Goal: Navigation & Orientation: Find specific page/section

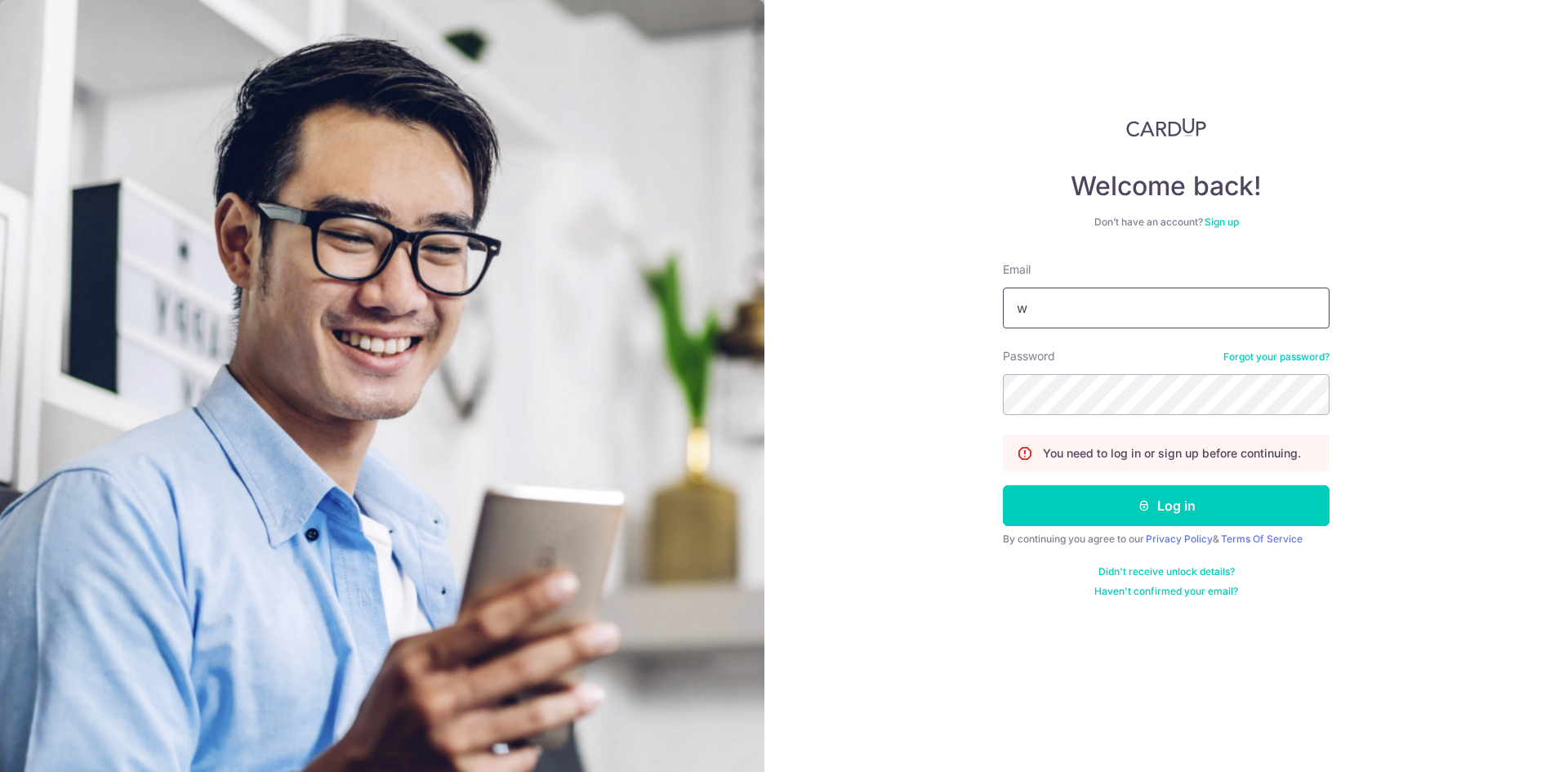
click at [1059, 308] on input "w" at bounding box center [1166, 308] width 327 height 41
type input "[EMAIL_ADDRESS][DOMAIN_NAME]"
click at [1003, 486] on button "Log in" at bounding box center [1166, 506] width 327 height 41
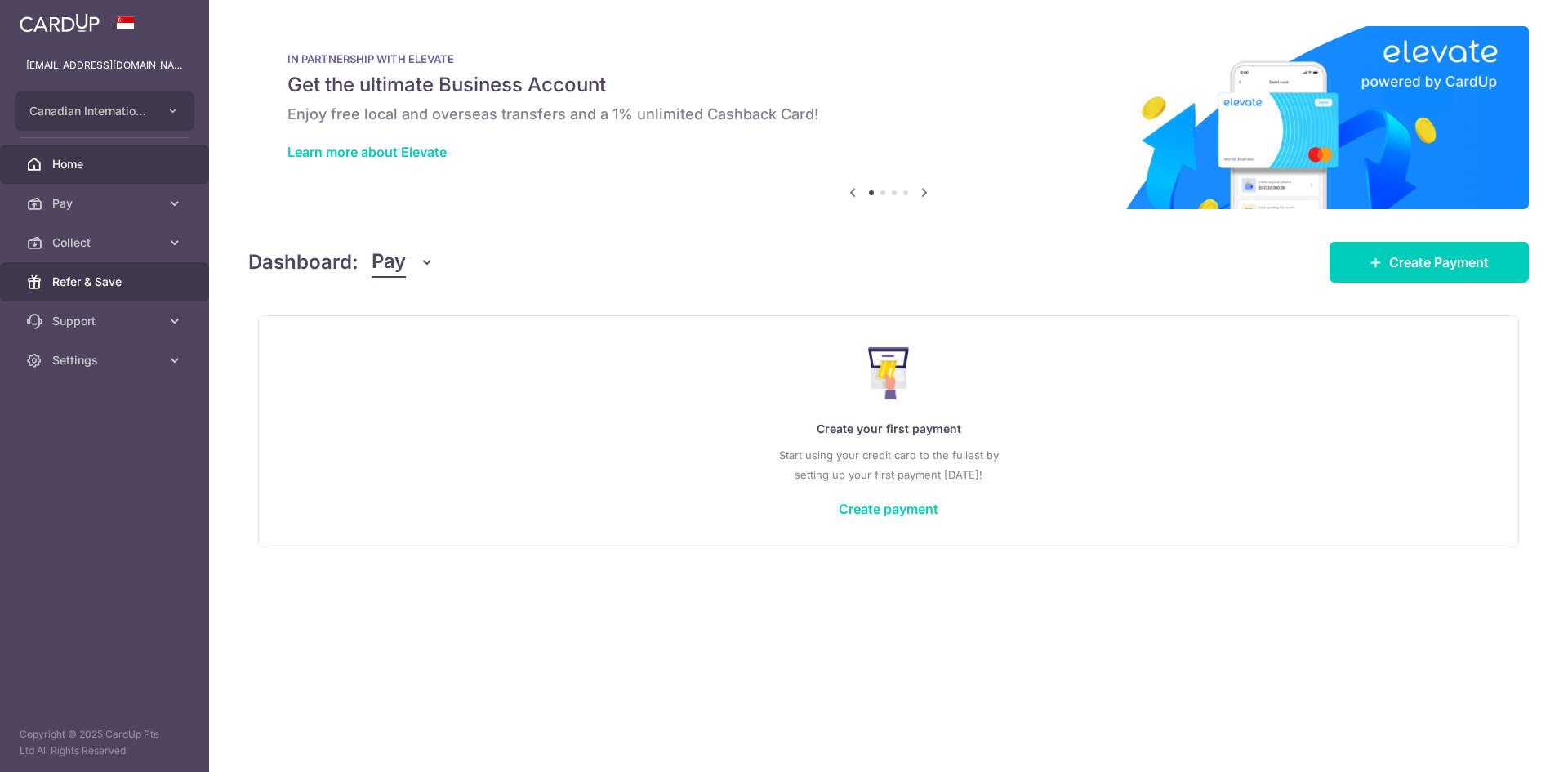
click at [103, 276] on span "Refer & Save" at bounding box center [106, 282] width 108 height 16
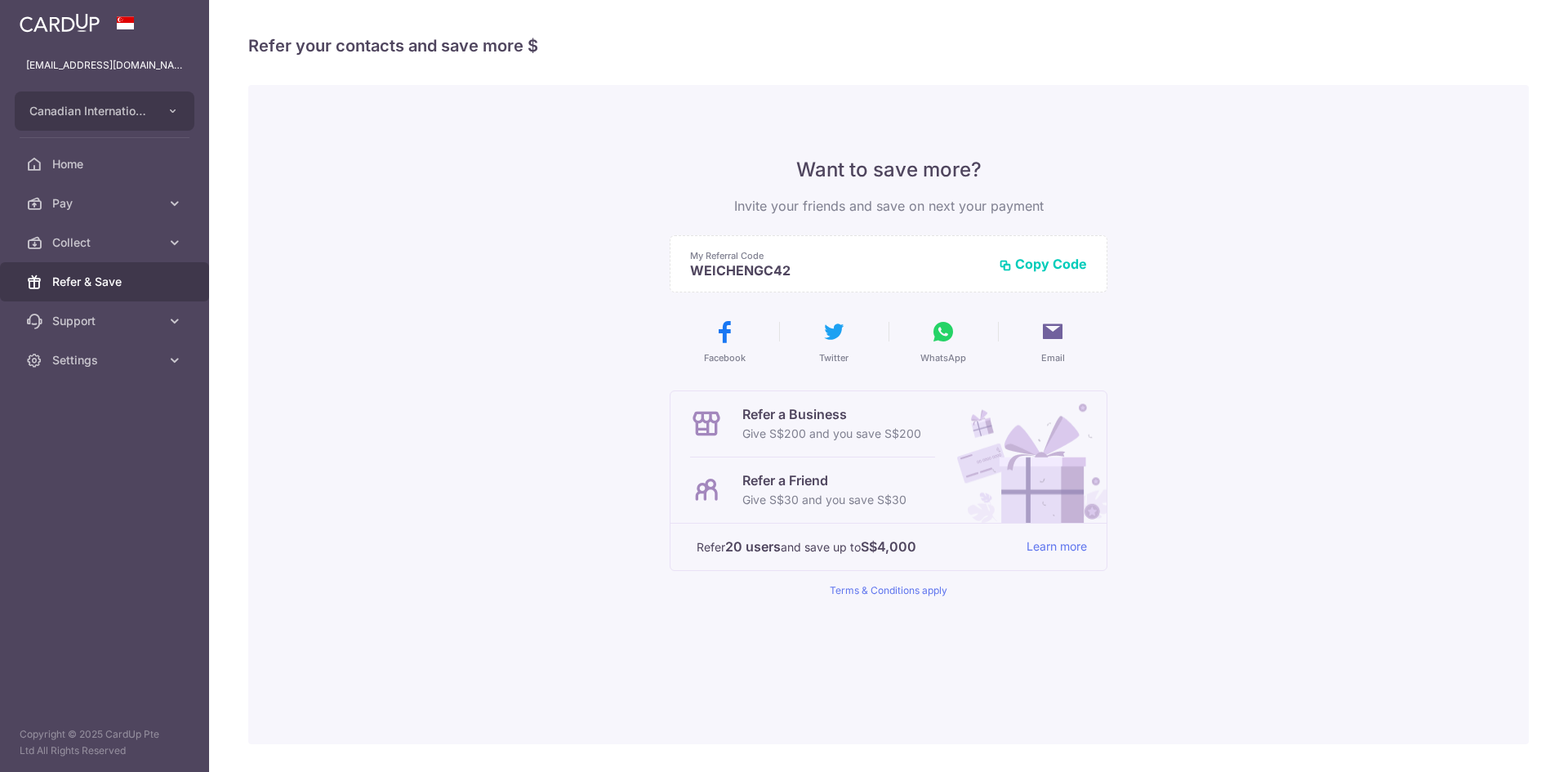
click at [95, 244] on span "Collect" at bounding box center [106, 243] width 108 height 16
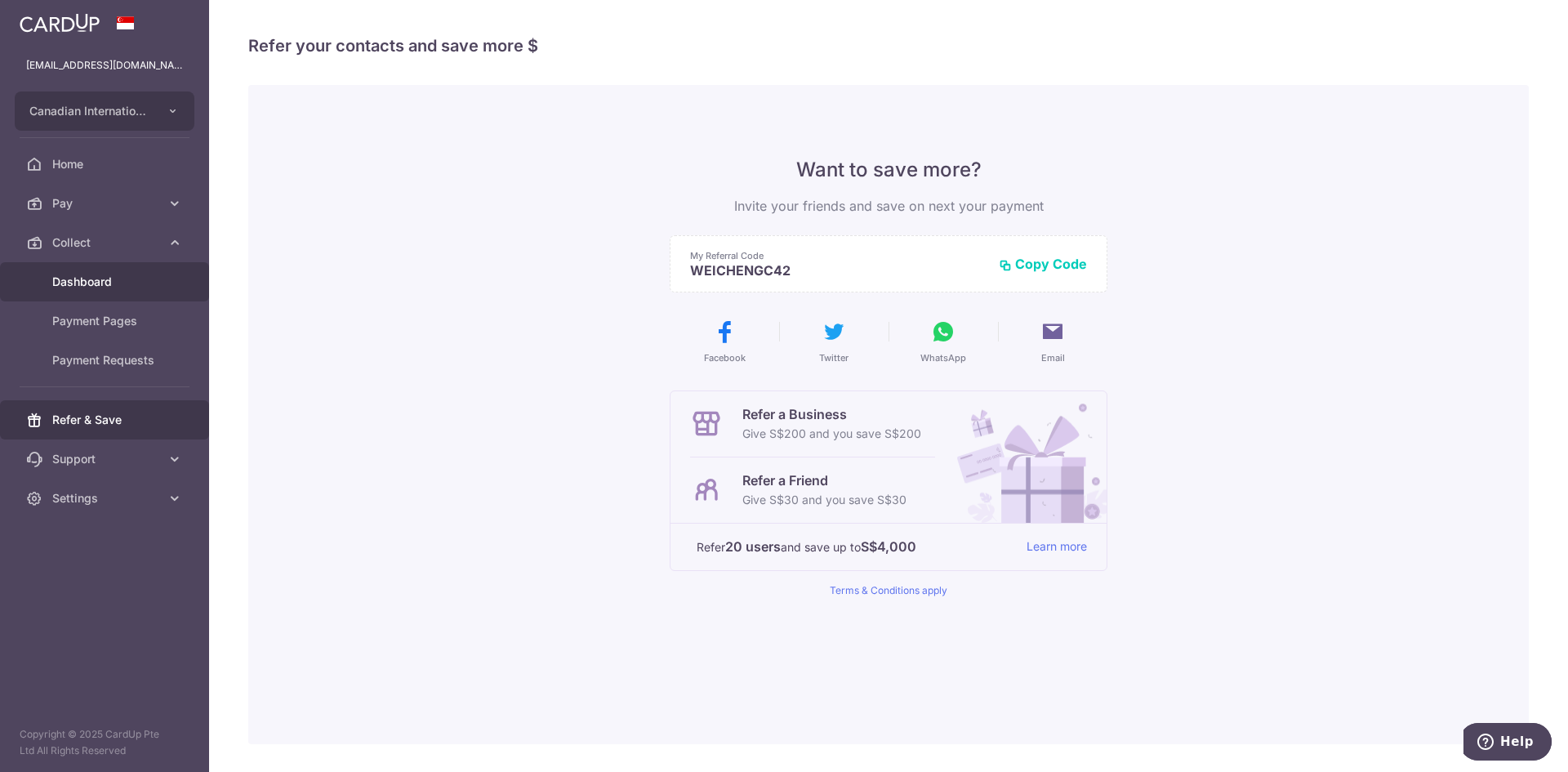
click at [112, 286] on span "Dashboard" at bounding box center [106, 282] width 108 height 16
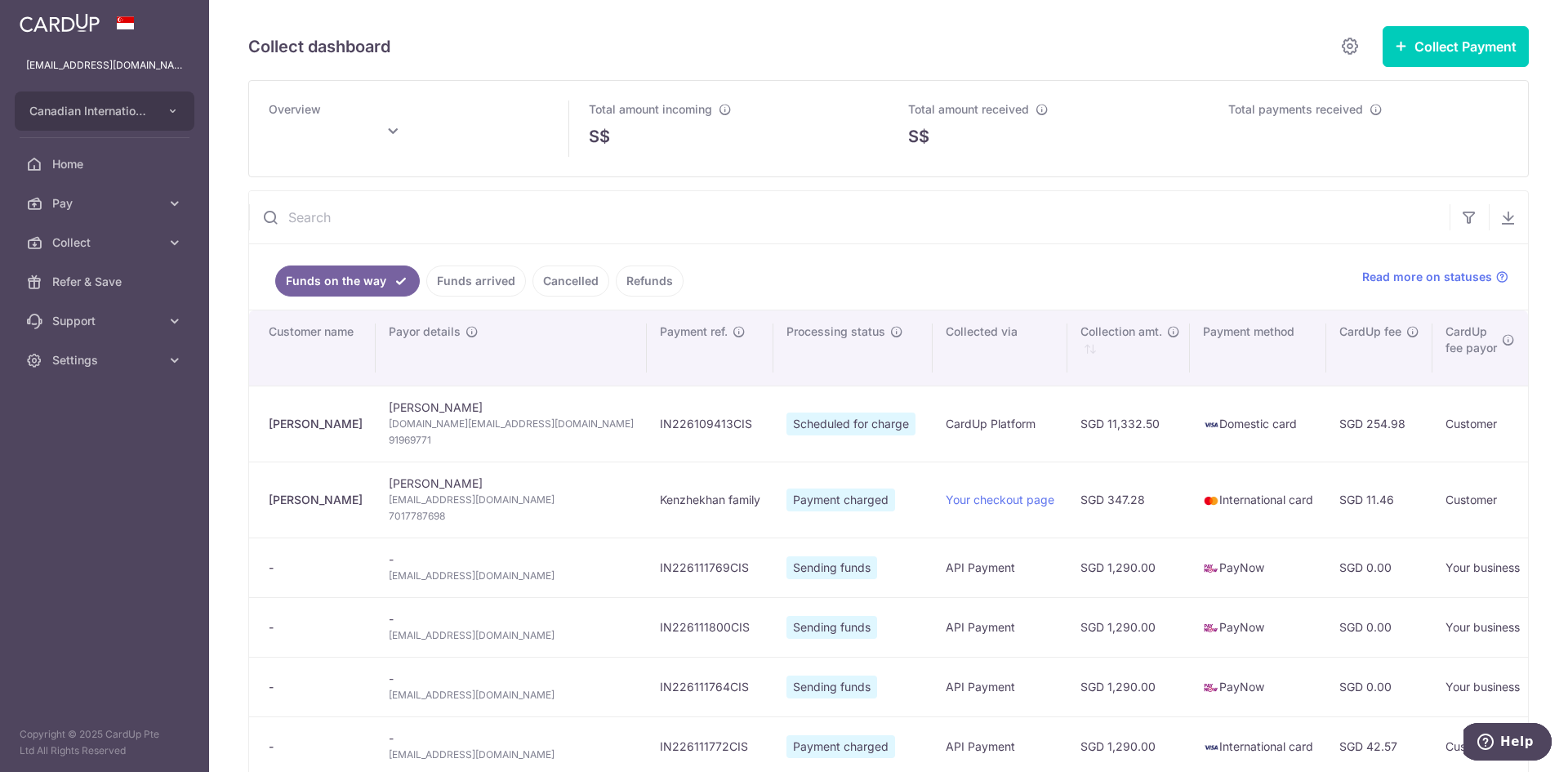
type input "[DATE]"
